Goal: Transaction & Acquisition: Purchase product/service

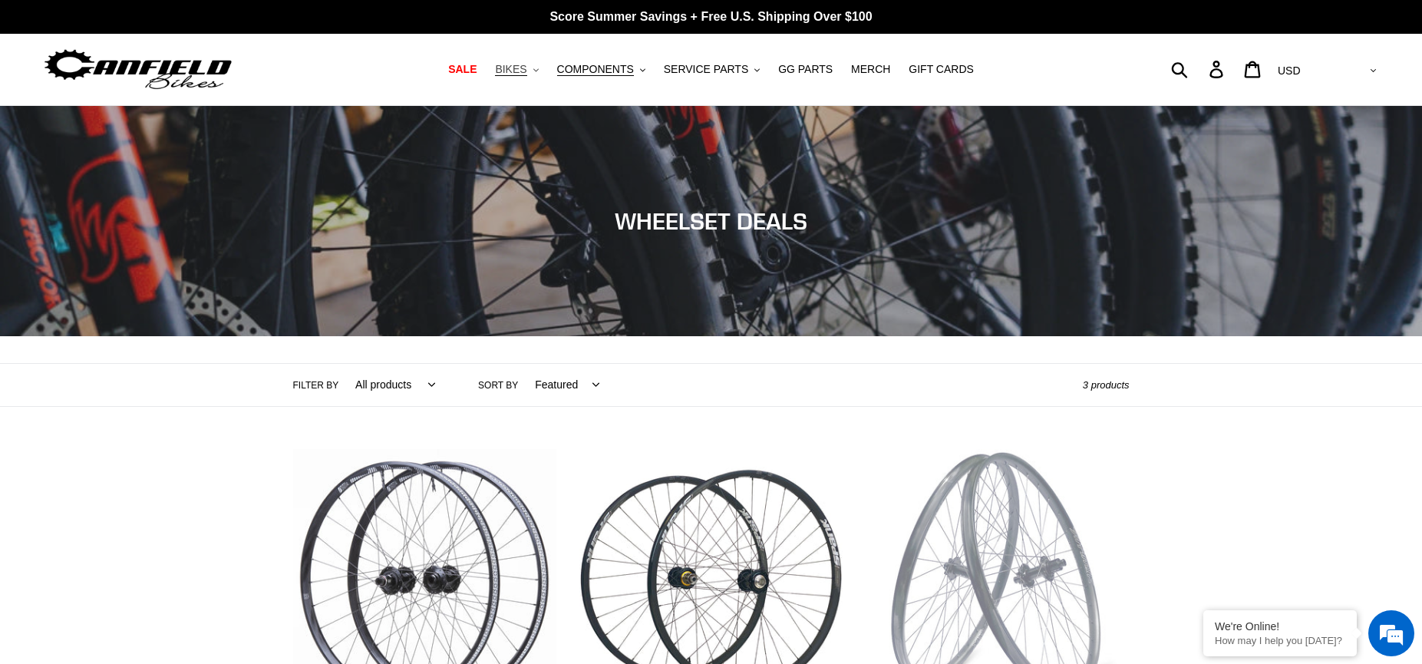
click at [526, 73] on span "BIKES" at bounding box center [510, 69] width 31 height 13
click at [473, 76] on span "SALE" at bounding box center [462, 69] width 28 height 13
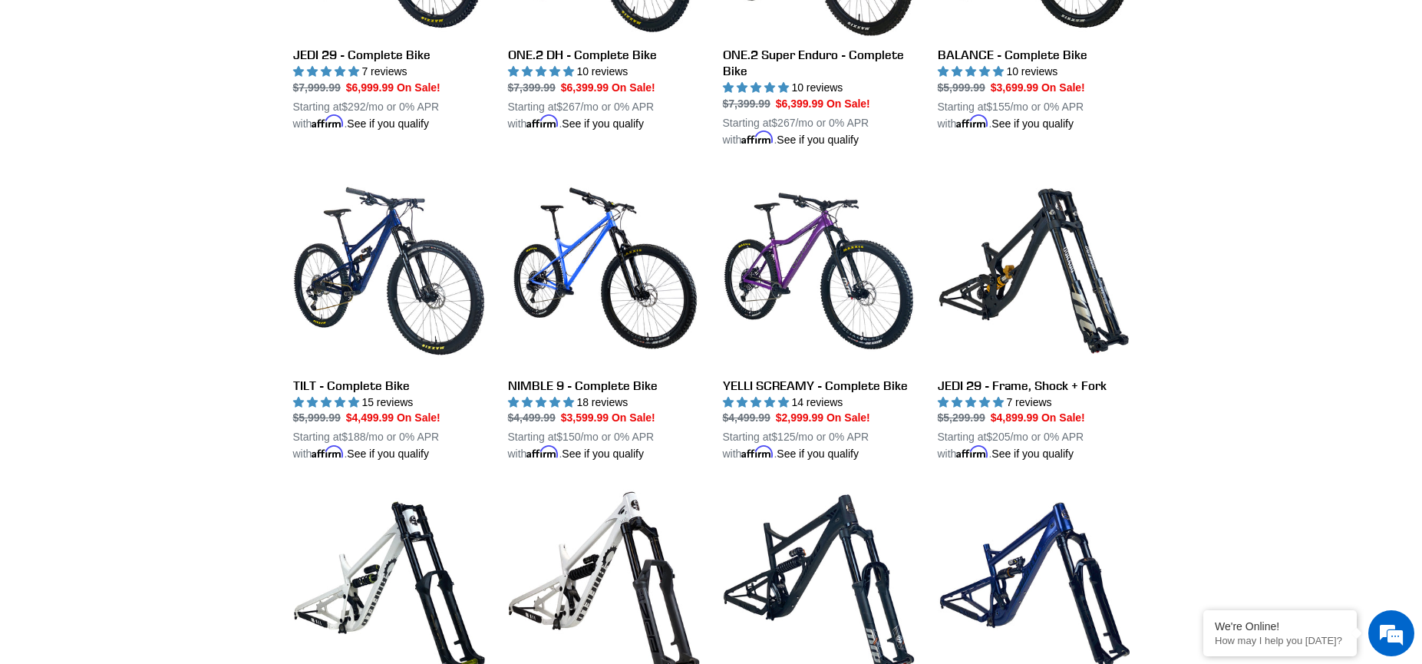
scroll to position [1247, 0]
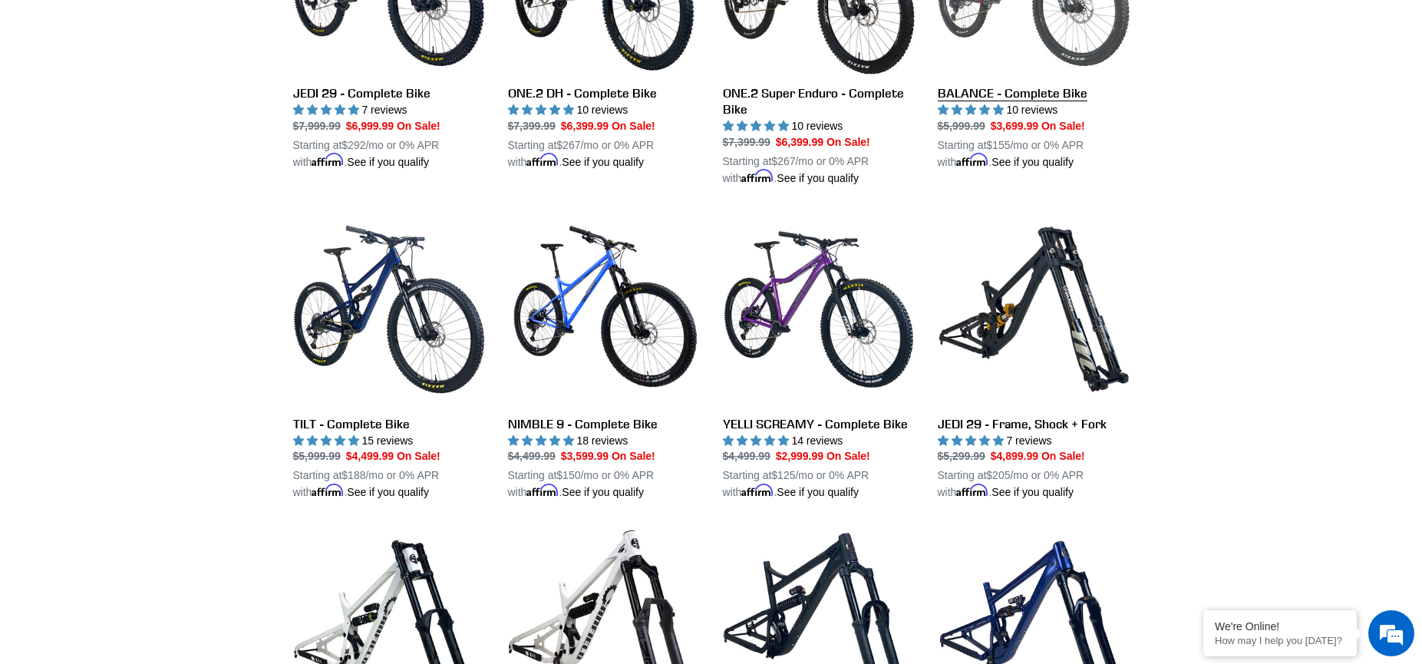
click at [986, 96] on link "BALANCE - Complete Bike" at bounding box center [1034, 27] width 192 height 288
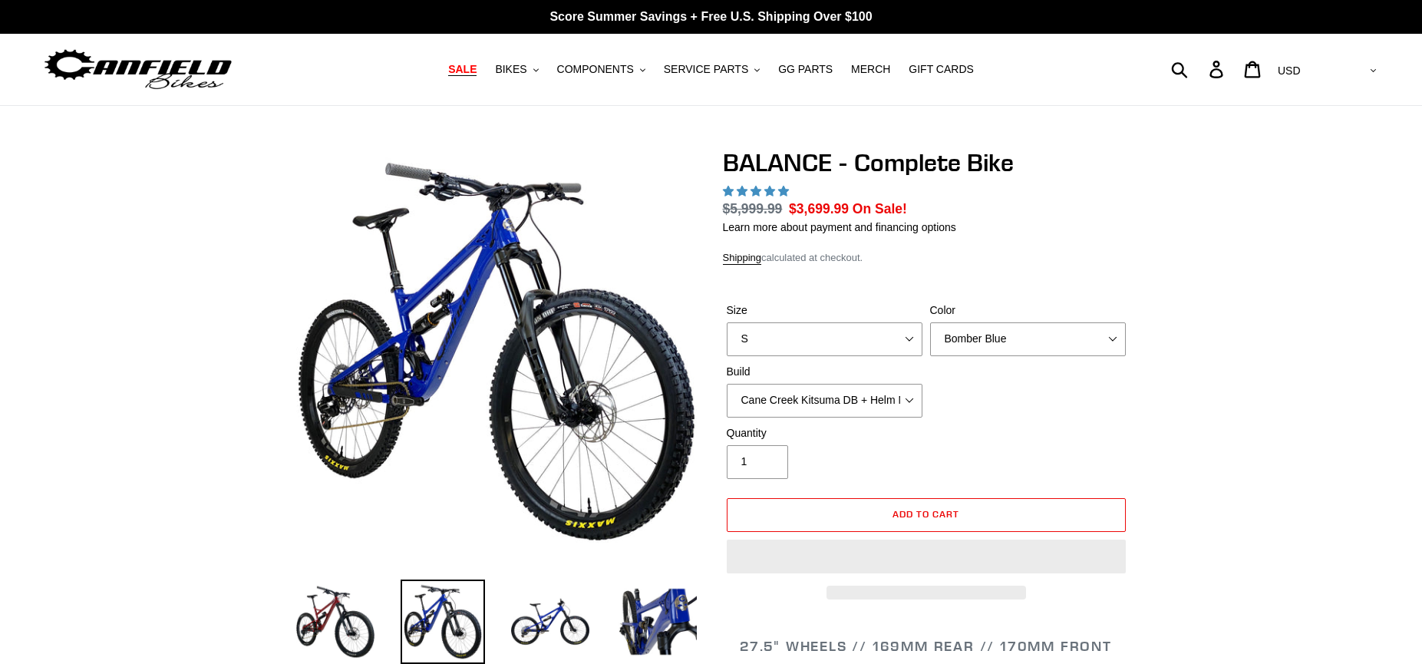
select select "highest-rating"
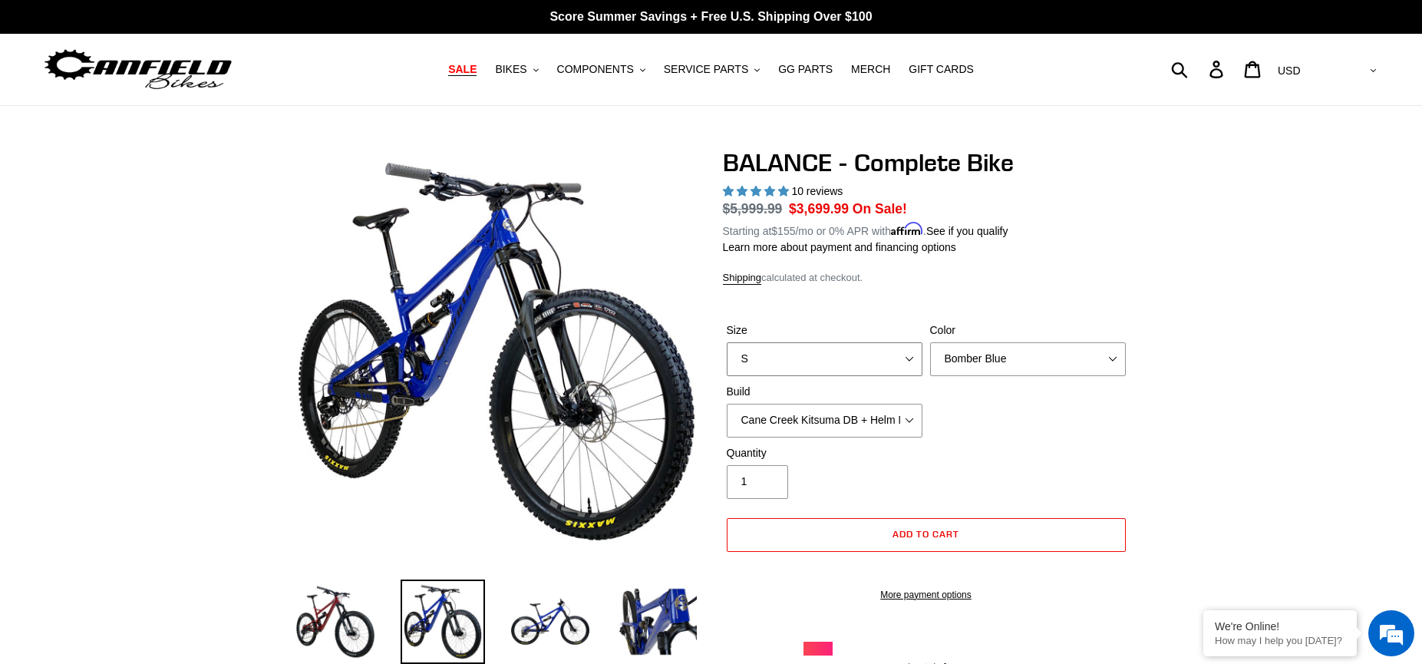
click at [902, 351] on select "S M L XL" at bounding box center [825, 359] width 196 height 34
select select "XL"
click at [727, 342] on select "S M L XL" at bounding box center [825, 359] width 196 height 34
click at [1109, 356] on select "Bomber Blue Goat's Blood Stealth Black" at bounding box center [1028, 359] width 196 height 34
click at [930, 342] on select "Bomber Blue Goat's Blood Stealth Black" at bounding box center [1028, 359] width 196 height 34
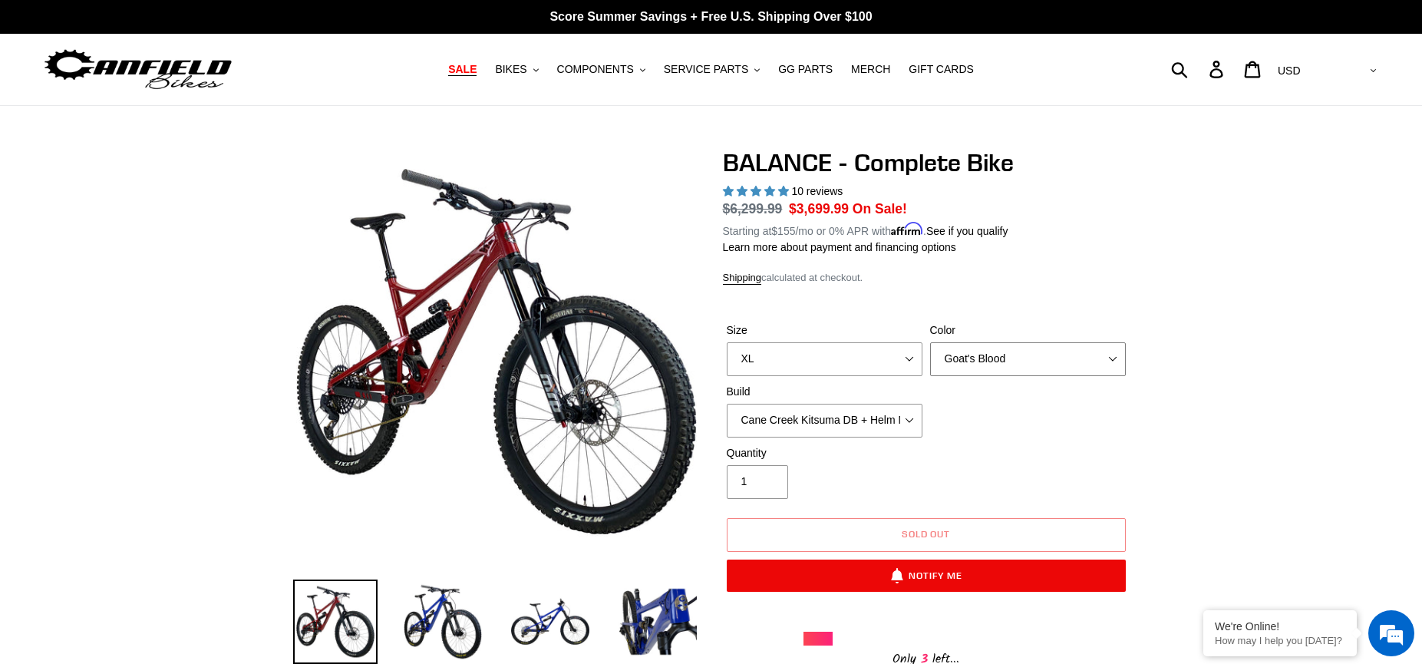
click at [1112, 349] on select "Bomber Blue Goat's Blood Stealth Black" at bounding box center [1028, 359] width 196 height 34
select select "Stealth Black"
click at [930, 342] on select "Bomber Blue Goat's Blood Stealth Black" at bounding box center [1028, 359] width 196 height 34
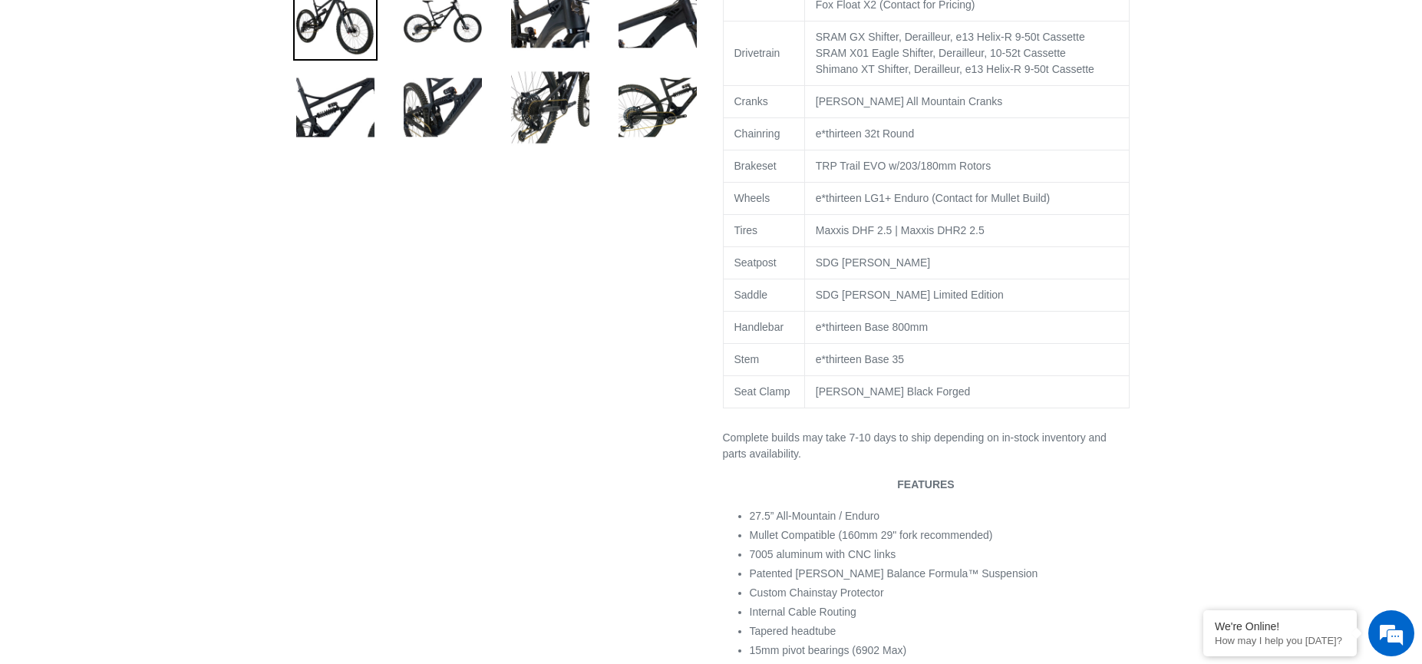
scroll to position [1017, 0]
